Goal: Task Accomplishment & Management: Manage account settings

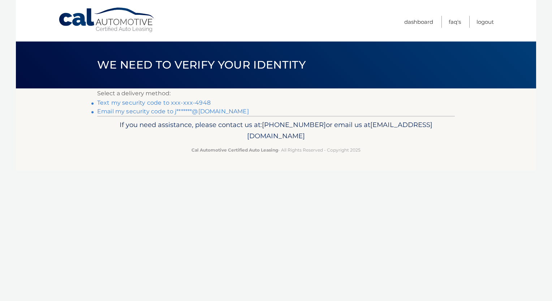
click at [141, 112] on link "Email my security code to j*******@[DOMAIN_NAME]" at bounding box center [173, 111] width 152 height 7
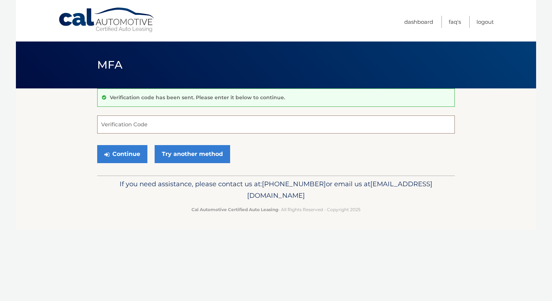
click at [158, 125] on input "Verification Code" at bounding box center [276, 125] width 358 height 18
type input "928424"
click at [125, 155] on button "Continue" at bounding box center [122, 154] width 50 height 18
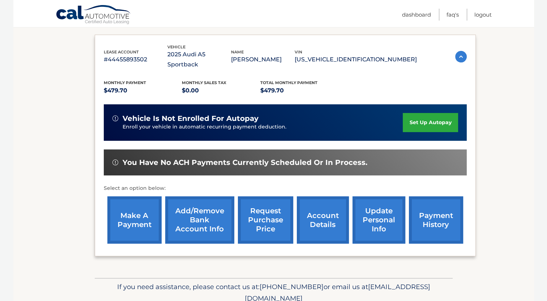
scroll to position [136, 0]
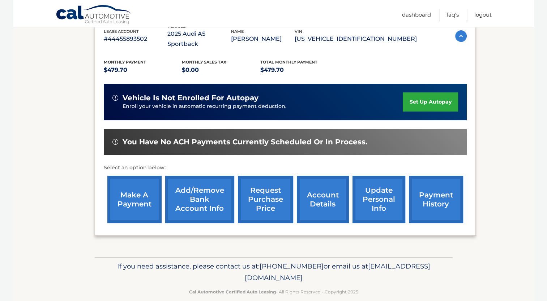
click at [124, 187] on link "make a payment" at bounding box center [134, 199] width 54 height 47
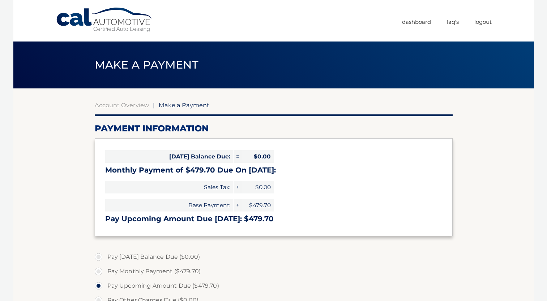
select select "OGY5ZmVmYTUtZDEwOS00ZjU0LThmMWEtNjM1Y2I0YWE4ZjQw"
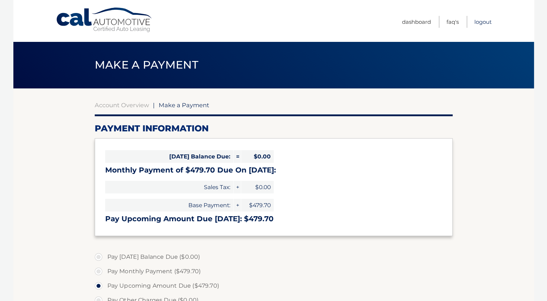
click at [479, 23] on link "Logout" at bounding box center [482, 22] width 17 height 12
